Goal: Information Seeking & Learning: Check status

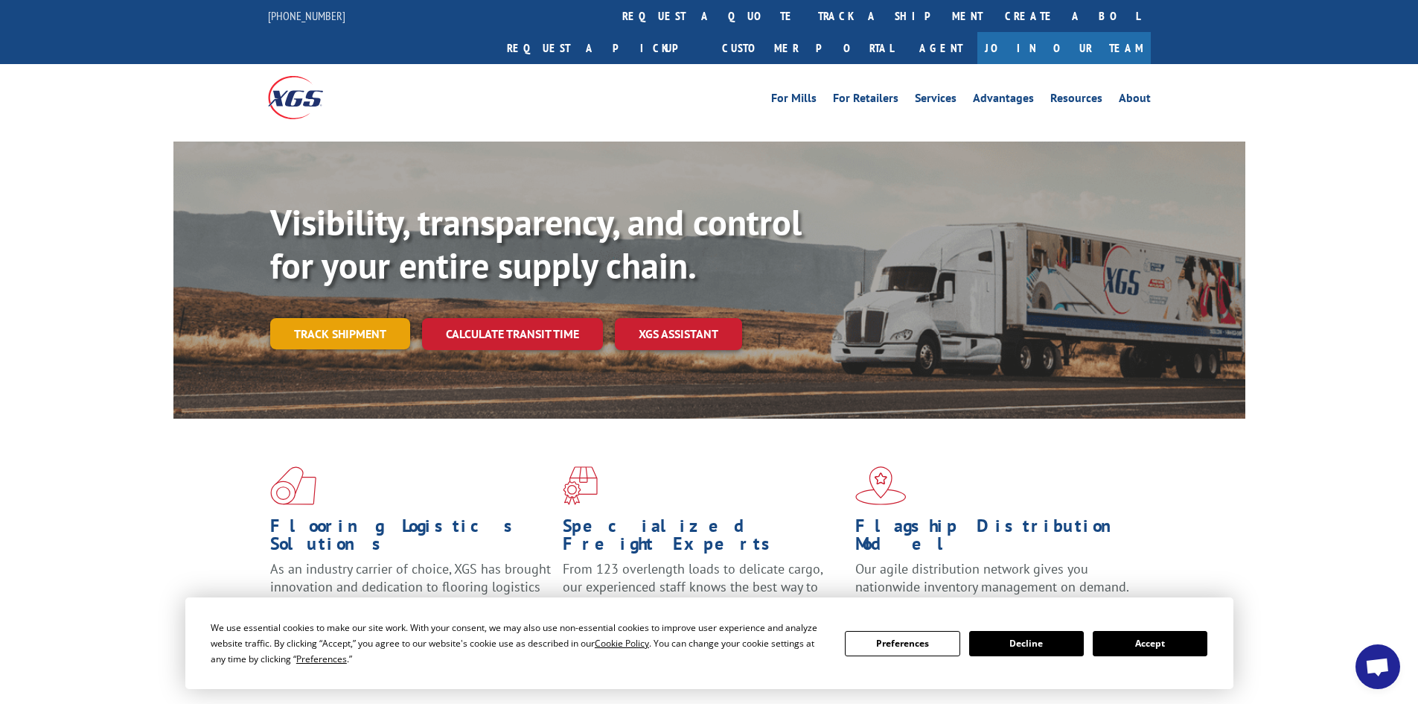
click at [368, 318] on link "Track shipment" at bounding box center [340, 333] width 140 height 31
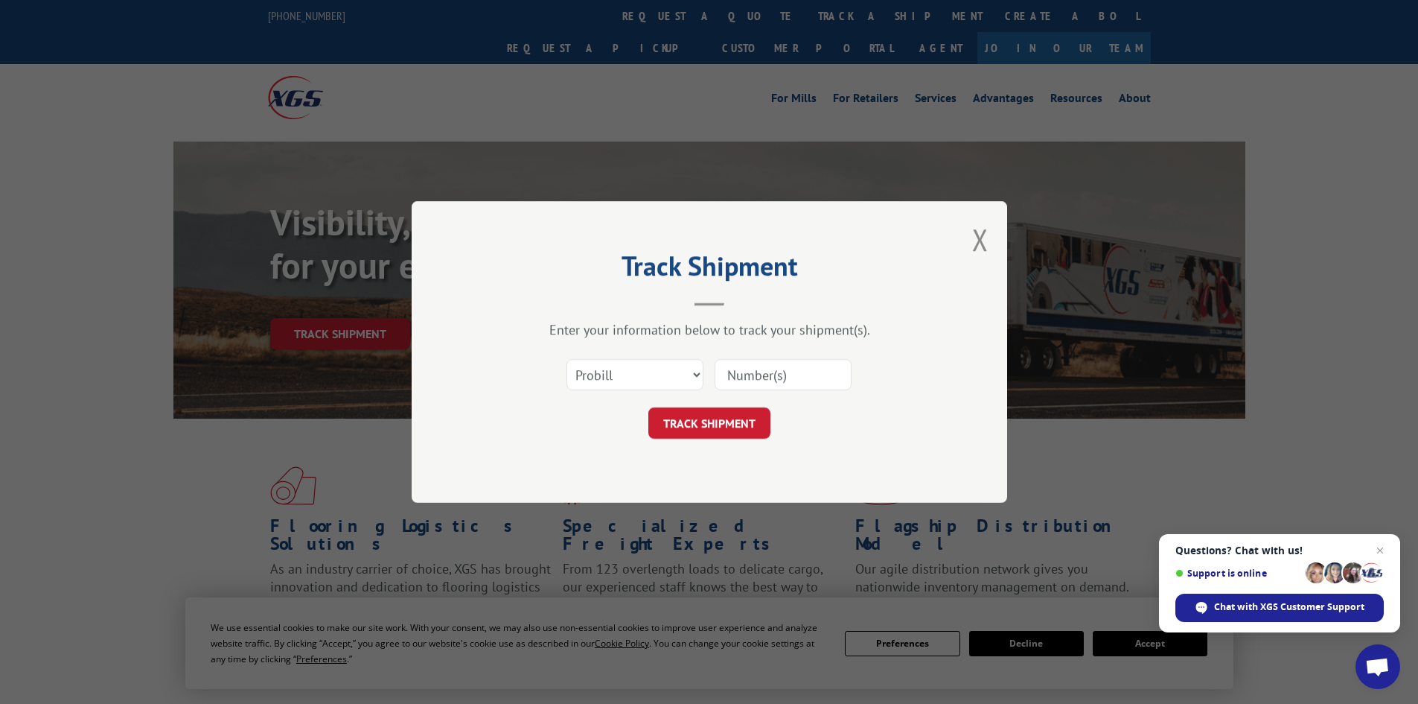
click at [769, 379] on input at bounding box center [783, 374] width 137 height 31
paste input "16999014"
type input "16999014"
click at [707, 417] on button "TRACK SHIPMENT" at bounding box center [710, 422] width 122 height 31
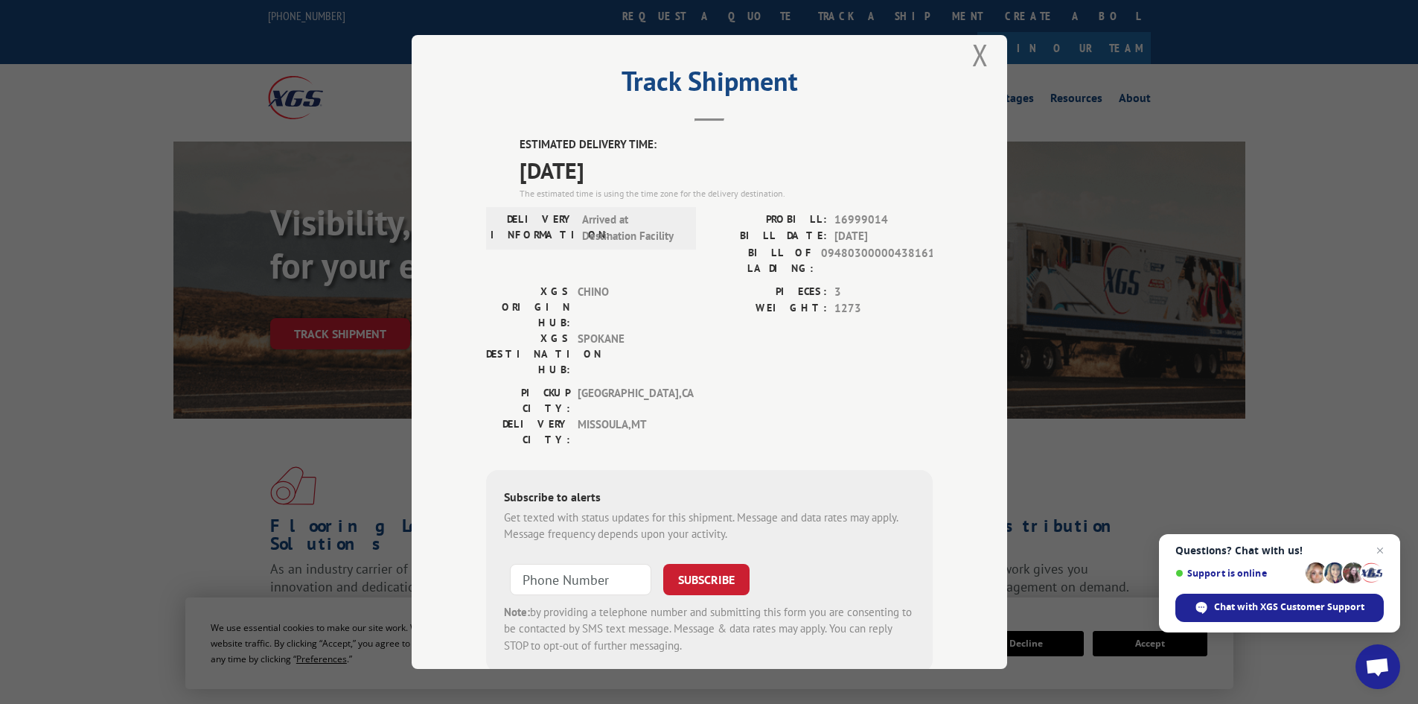
scroll to position [36, 0]
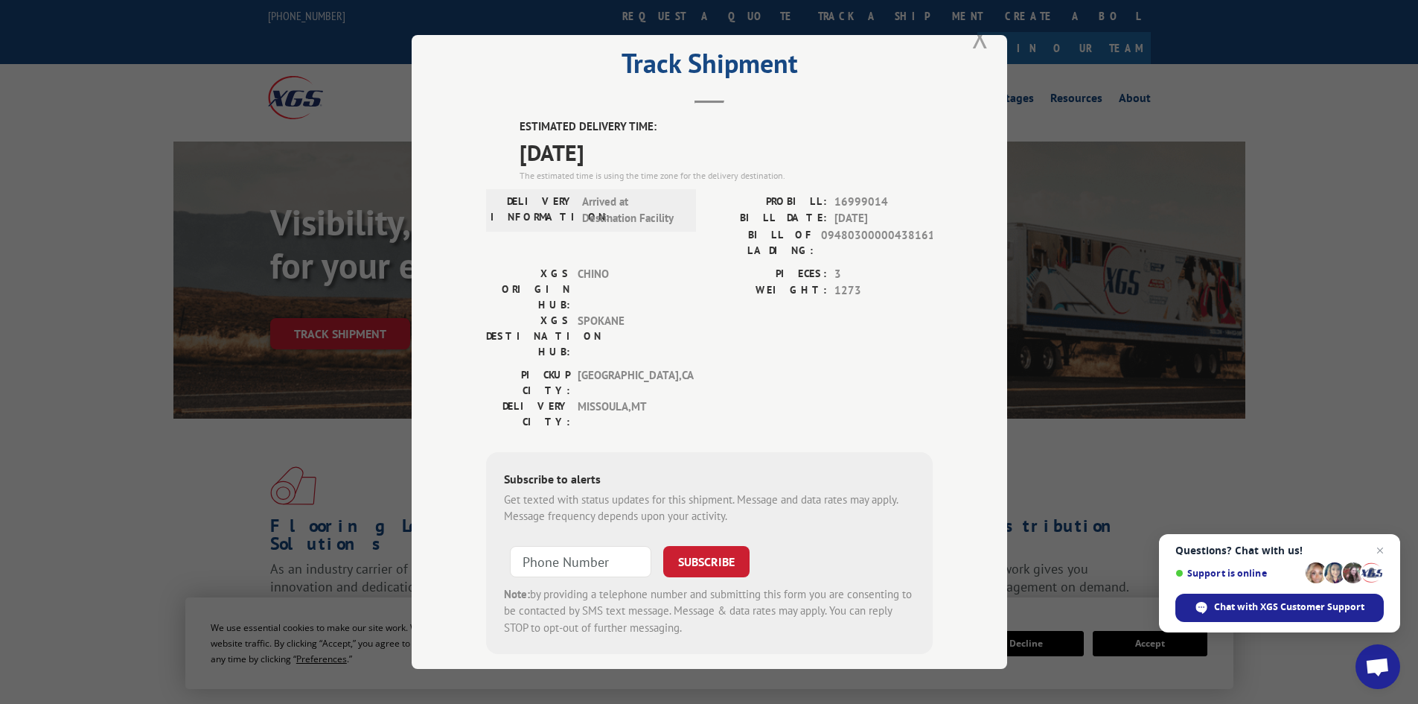
click at [972, 39] on button "Close modal" at bounding box center [980, 36] width 16 height 39
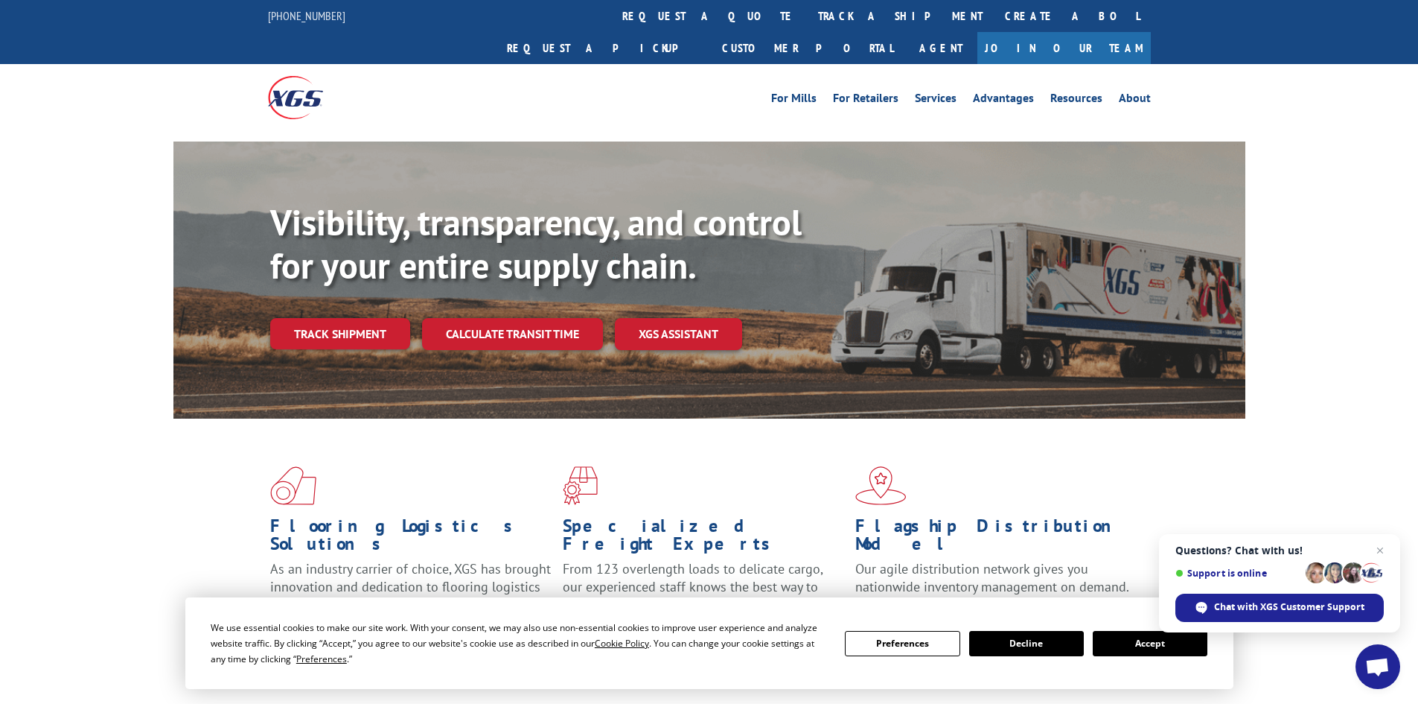
click at [1134, 646] on button "Accept" at bounding box center [1150, 643] width 115 height 25
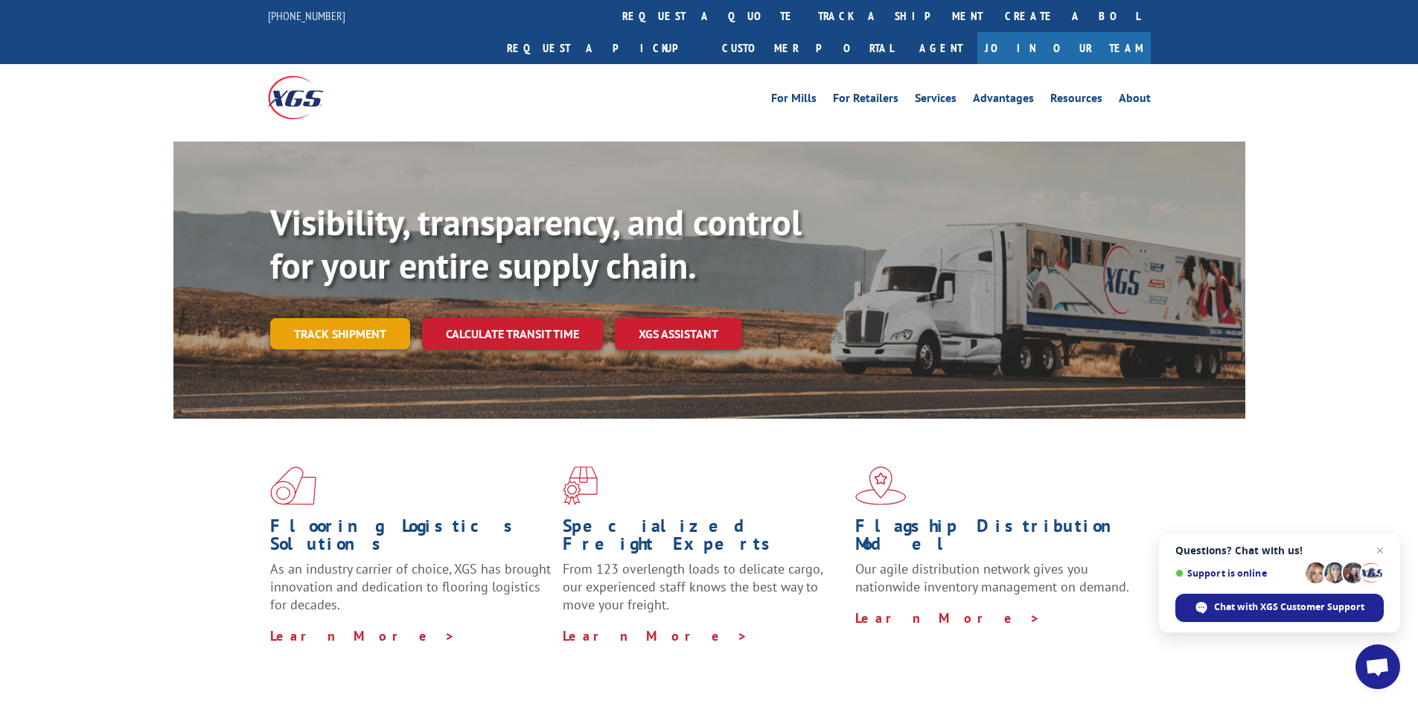
click at [313, 318] on link "Track shipment" at bounding box center [340, 333] width 140 height 31
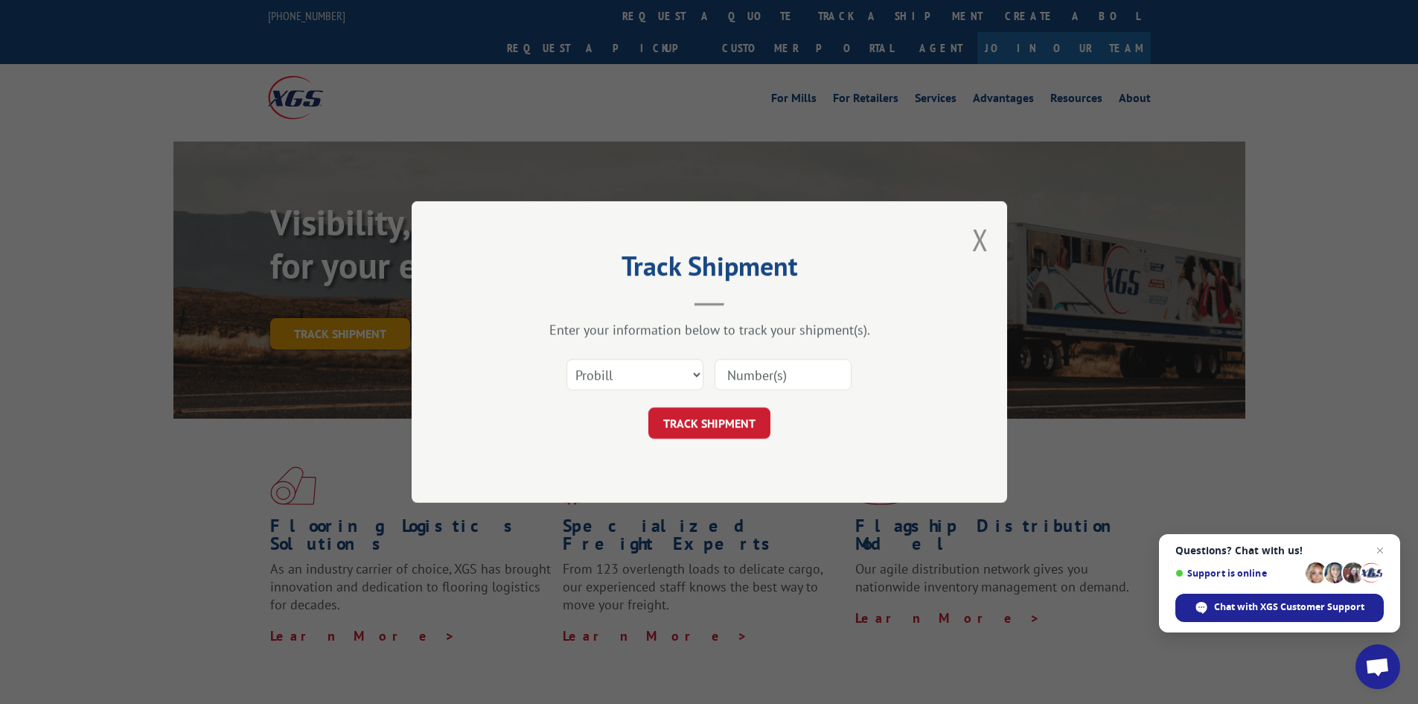
scroll to position [0, 0]
click at [751, 370] on input at bounding box center [783, 374] width 137 height 31
paste input "16999014"
type input "16999014"
click at [704, 424] on button "TRACK SHIPMENT" at bounding box center [710, 422] width 122 height 31
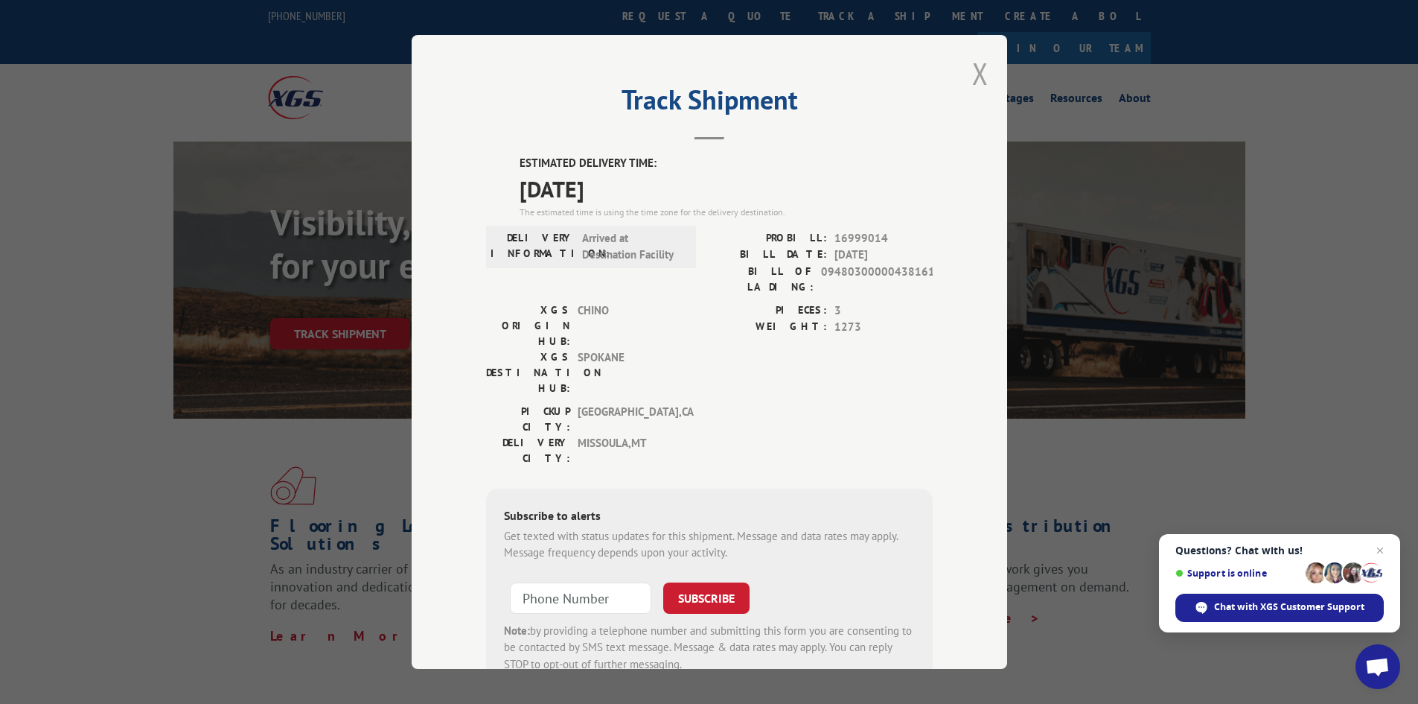
click at [973, 74] on button "Close modal" at bounding box center [980, 73] width 16 height 39
